Goal: Task Accomplishment & Management: Use online tool/utility

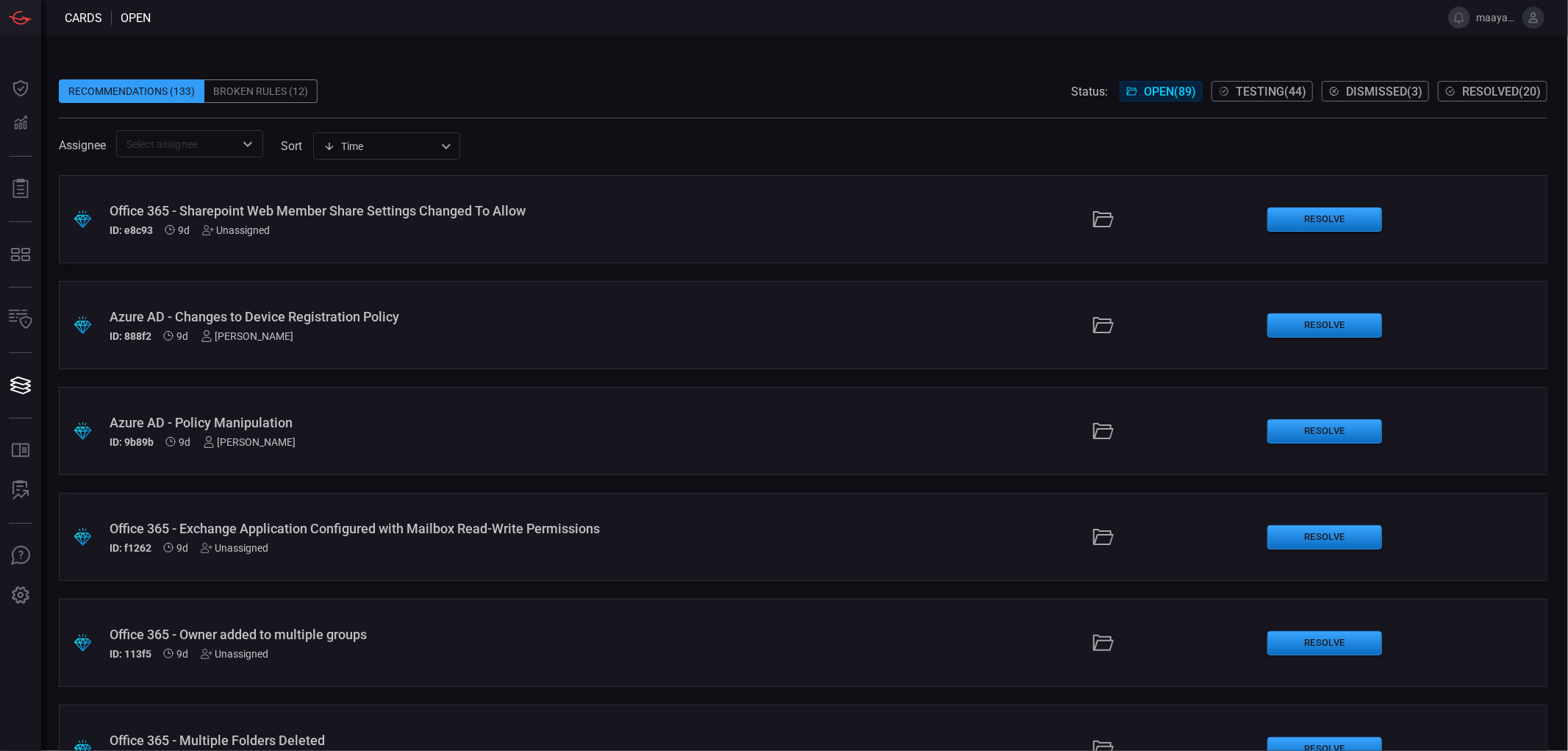
click at [206, 141] on input "text" at bounding box center [177, 144] width 114 height 19
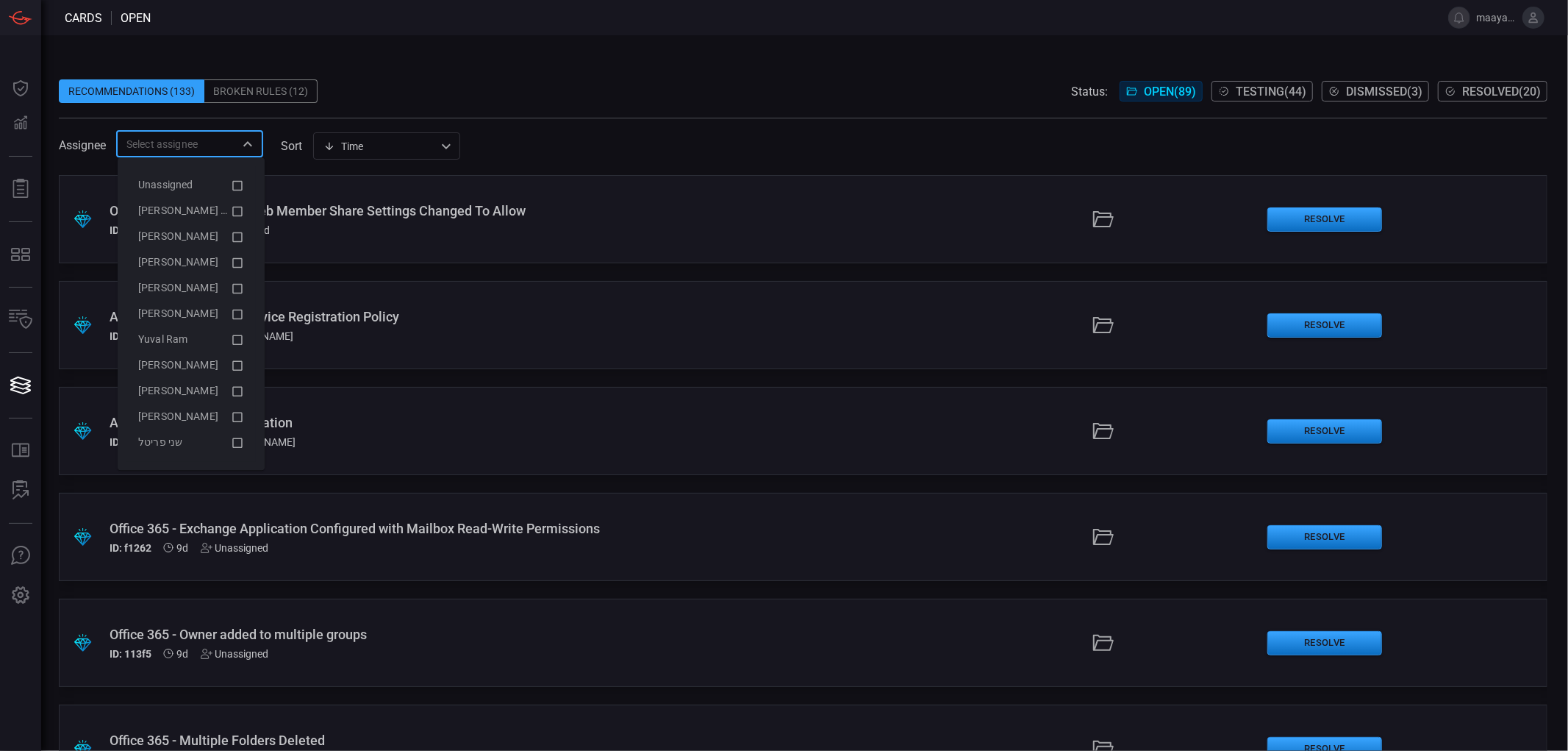
click at [366, 143] on div "Time visibleUpdateTime ​" at bounding box center [387, 145] width 147 height 27
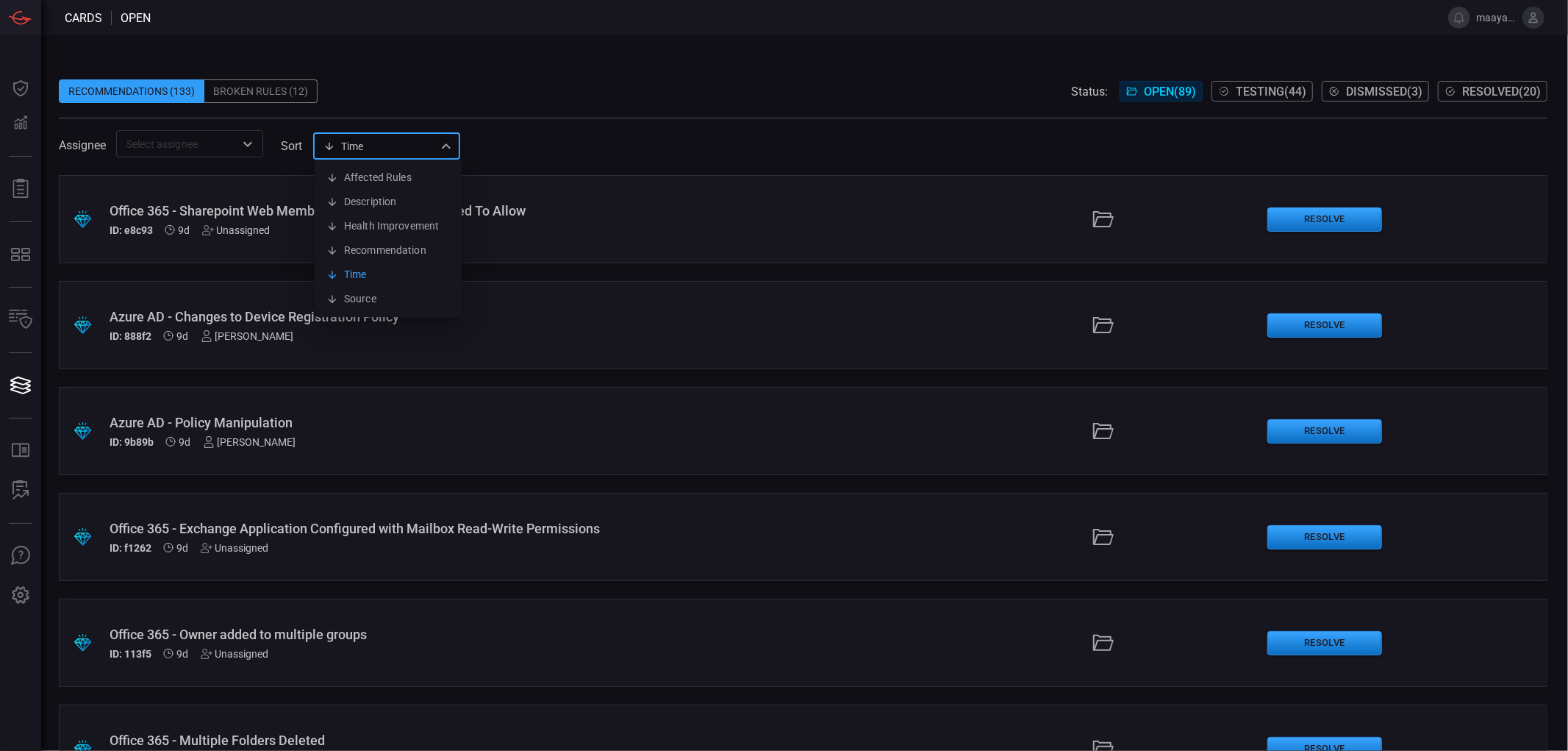
click at [527, 127] on div at bounding box center [784, 375] width 1568 height 751
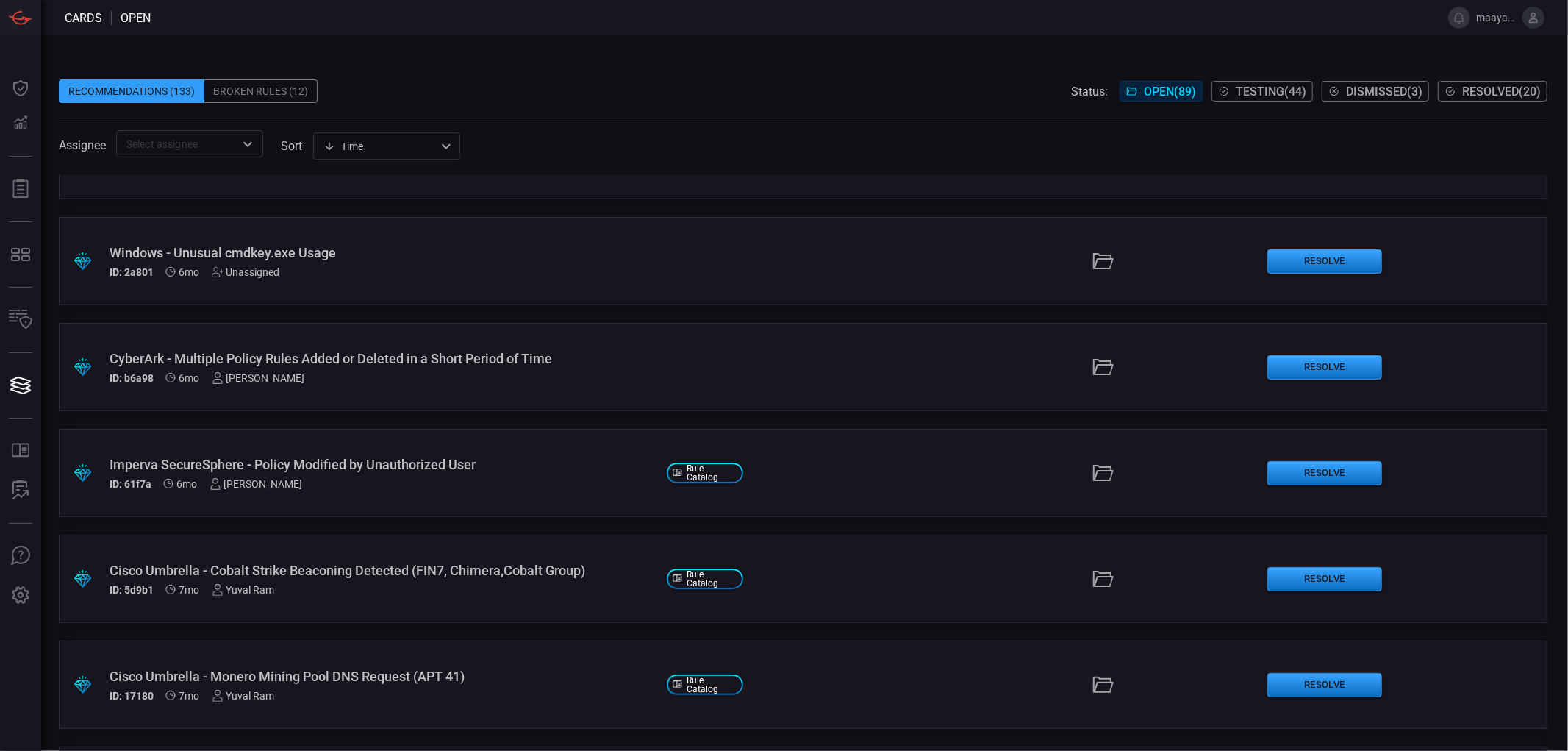
click at [335, 464] on div "Imperva SecureSphere - Policy Modified by Unauthorized User" at bounding box center [382, 464] width 545 height 16
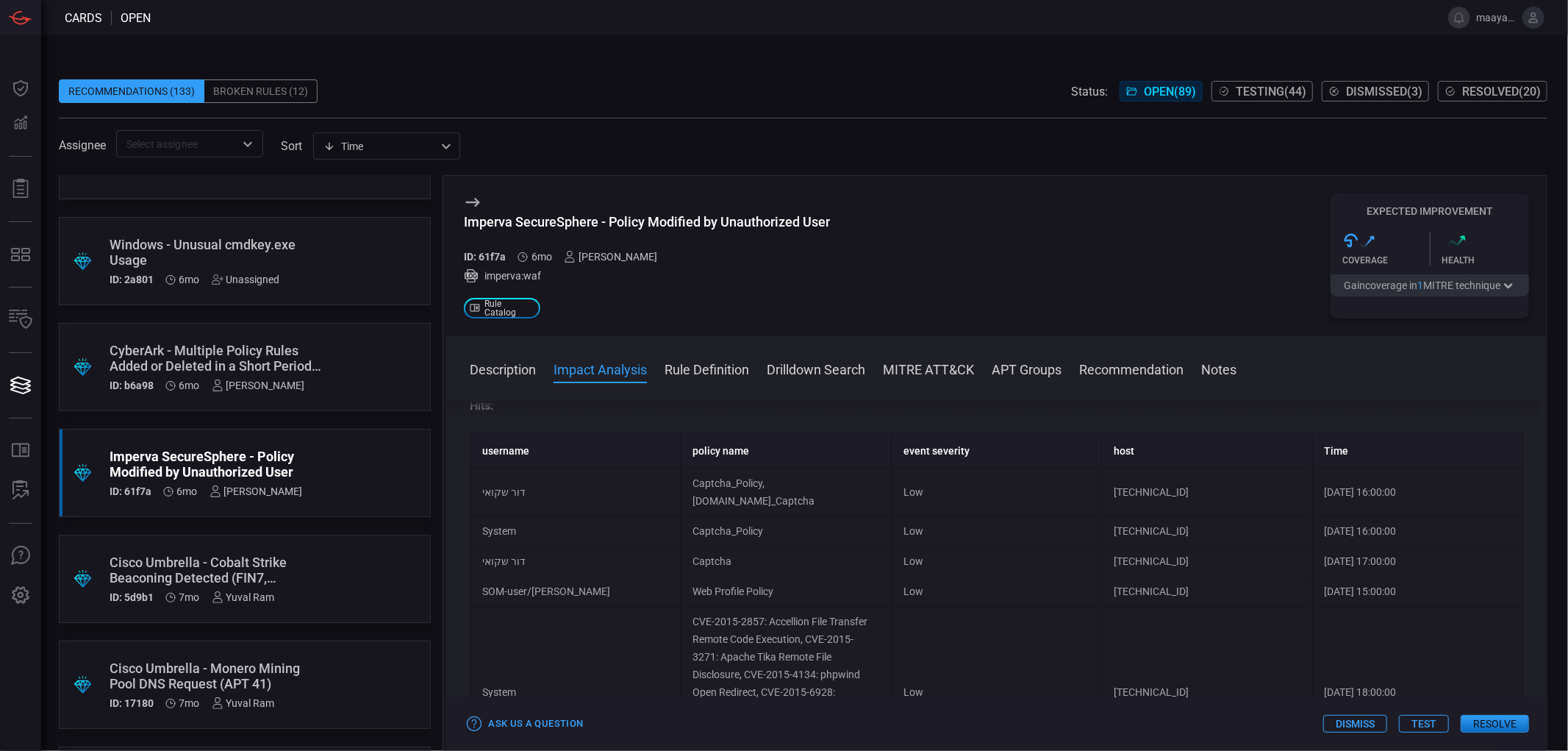
scroll to position [327, 0]
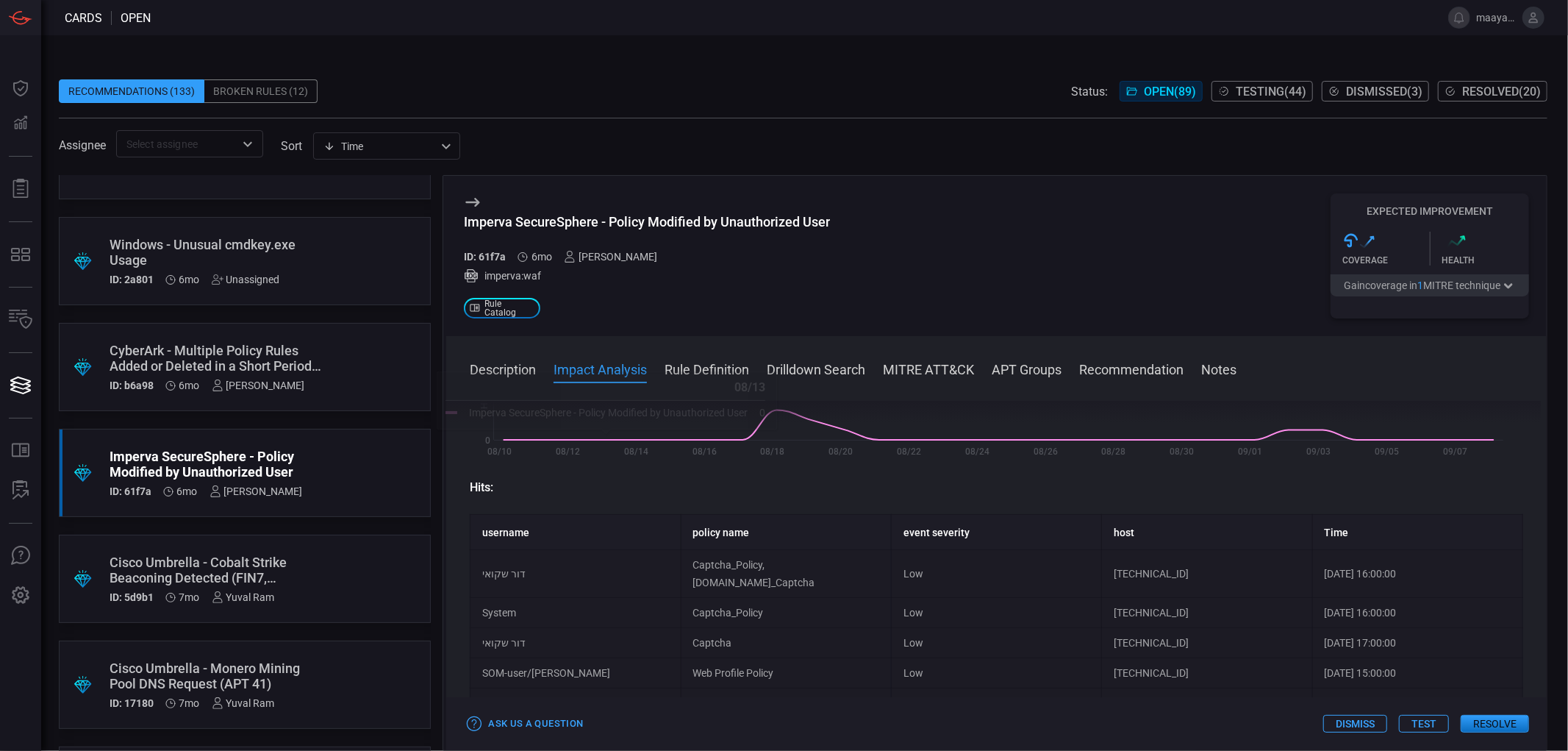
click at [738, 369] on button "Rule Definition" at bounding box center [707, 368] width 84 height 18
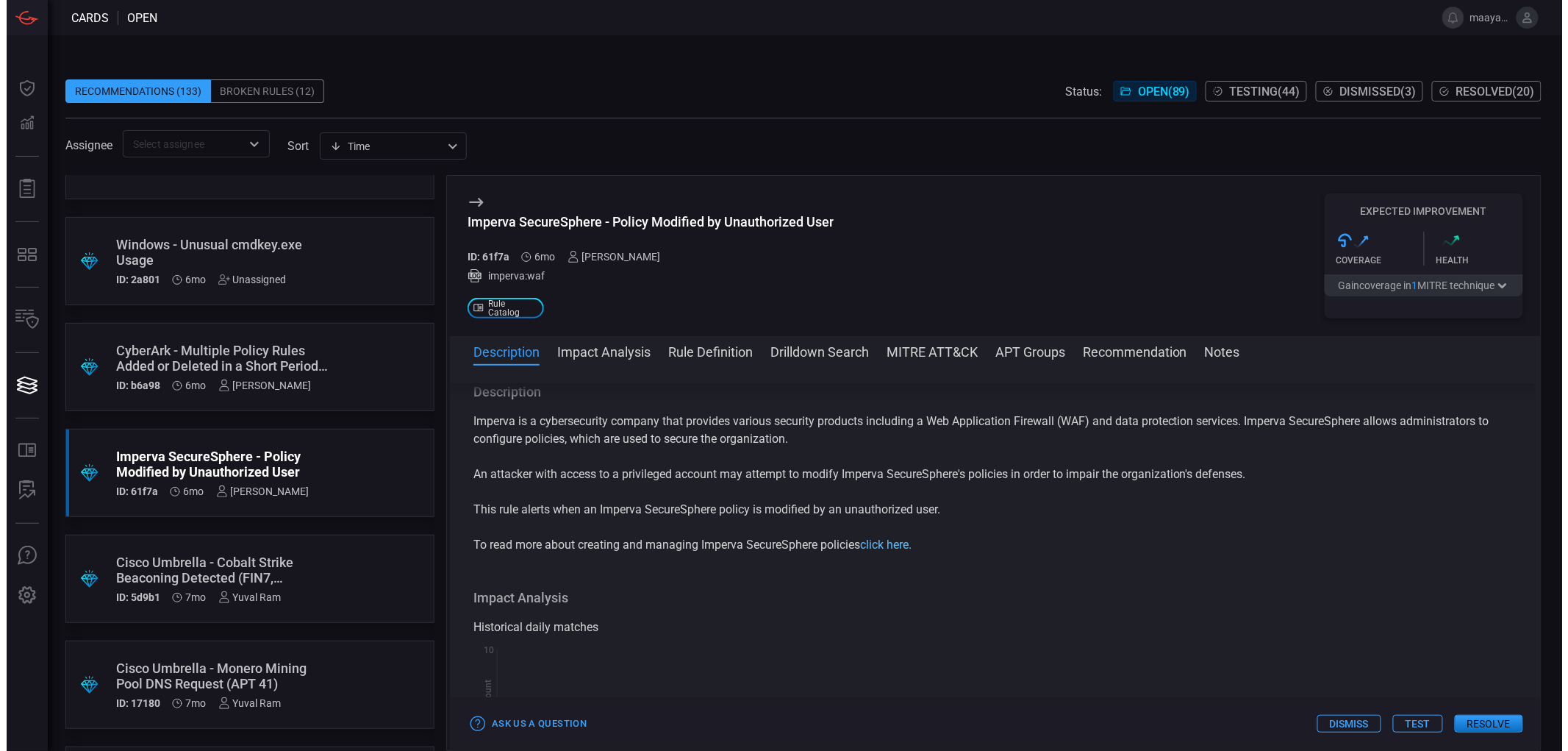
scroll to position [81, 0]
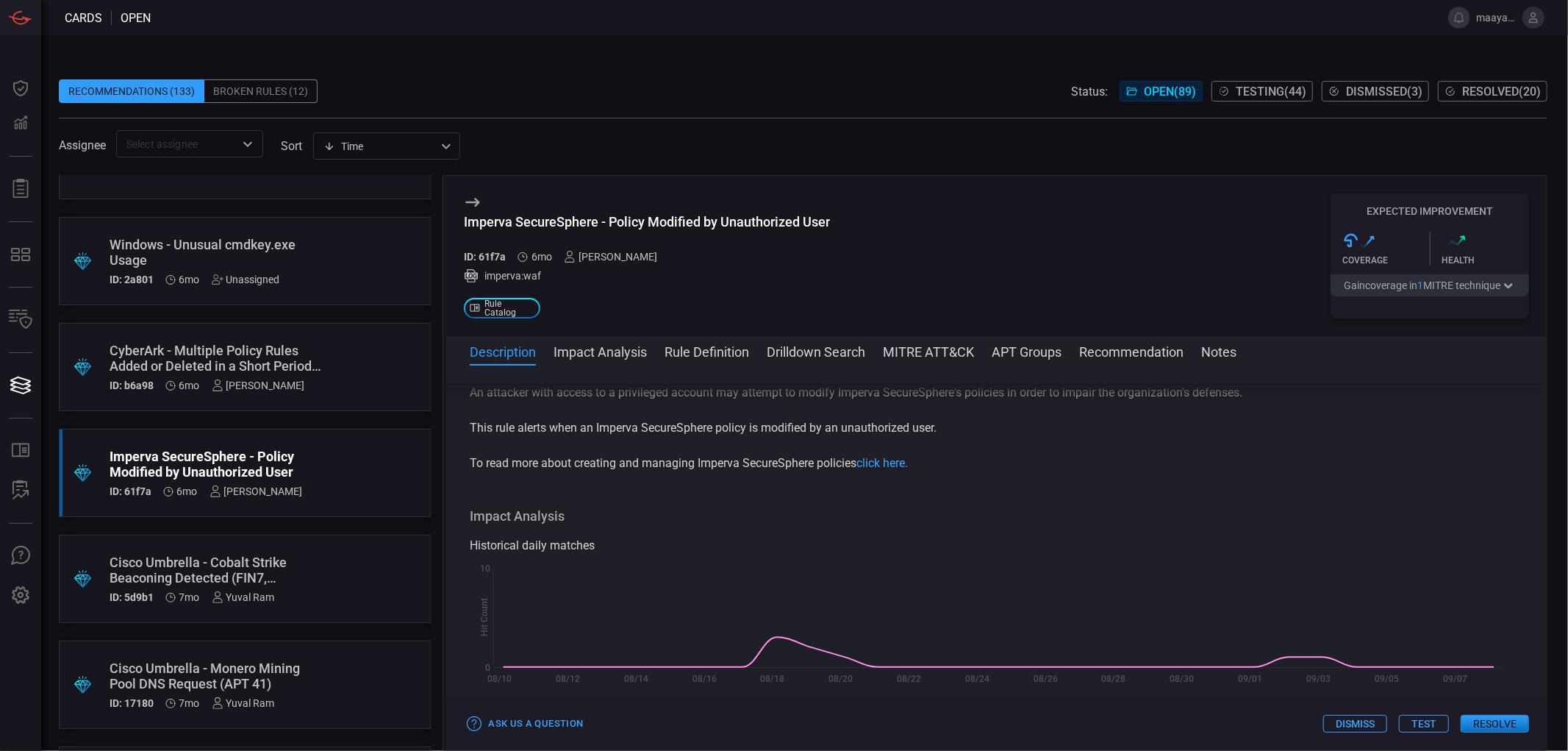
click at [1437, 723] on button "Test" at bounding box center [1423, 724] width 50 height 18
